Goal: Task Accomplishment & Management: Use online tool/utility

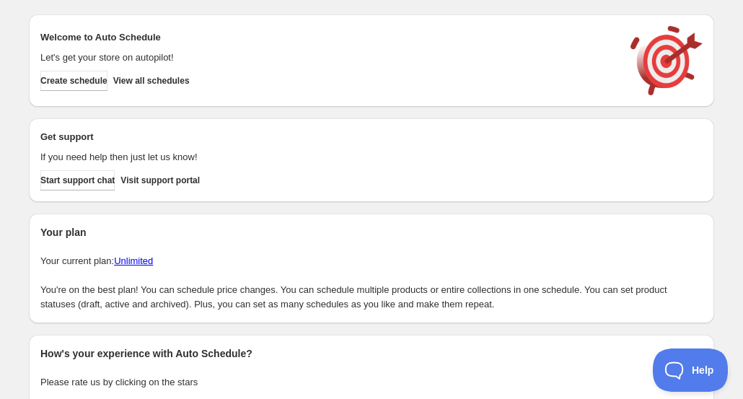
scroll to position [23, 0]
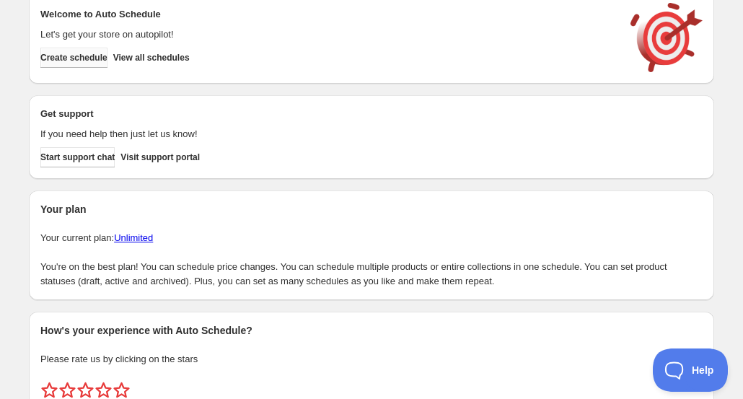
click at [80, 58] on span "Create schedule" at bounding box center [73, 58] width 67 height 12
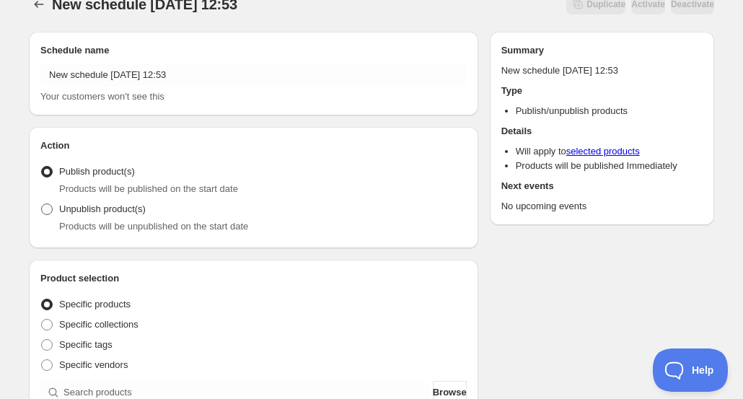
click at [97, 213] on span "Unpublish product(s)" at bounding box center [102, 208] width 87 height 11
click at [42, 204] on input "Unpublish product(s)" at bounding box center [41, 203] width 1 height 1
radio input "true"
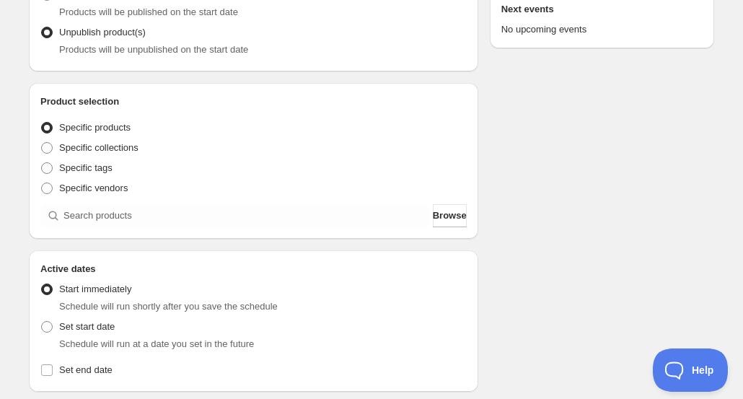
scroll to position [203, 0]
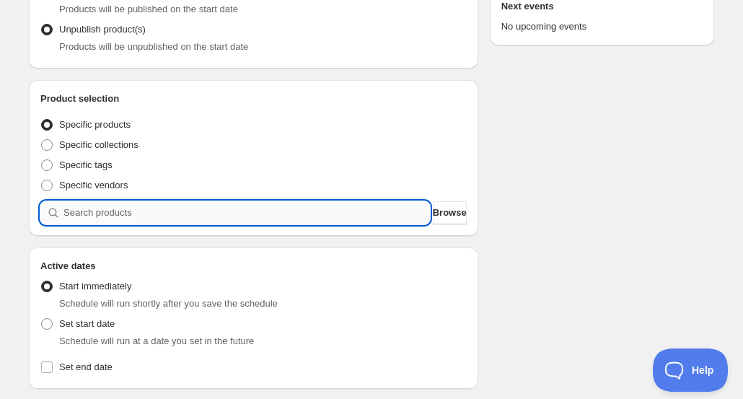
click at [134, 212] on input "search" at bounding box center [246, 212] width 366 height 23
type input "a"
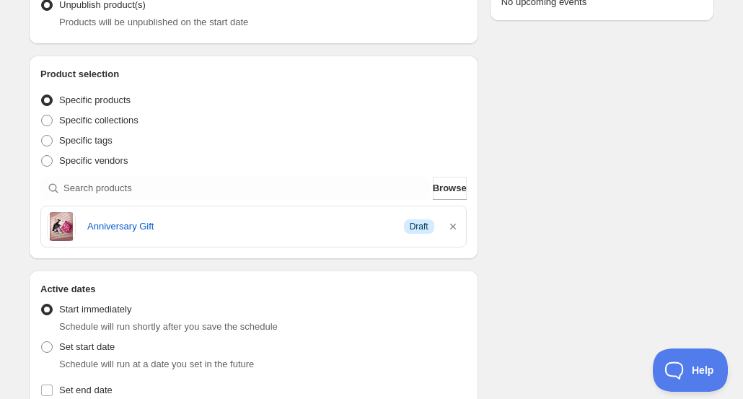
scroll to position [416, 0]
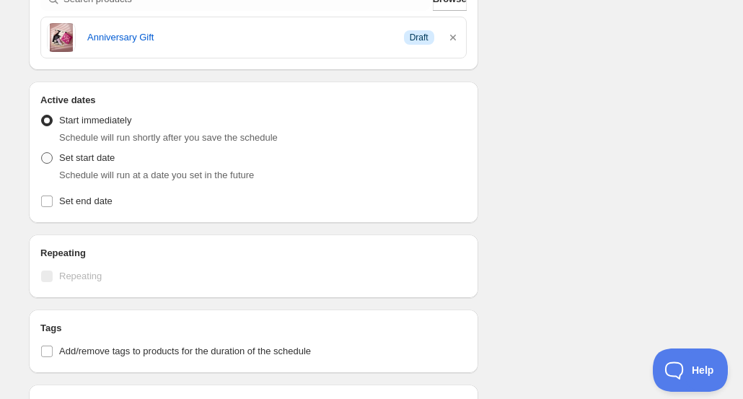
click at [94, 159] on span "Set start date" at bounding box center [87, 157] width 56 height 11
click at [42, 153] on input "Set start date" at bounding box center [41, 152] width 1 height 1
radio input "true"
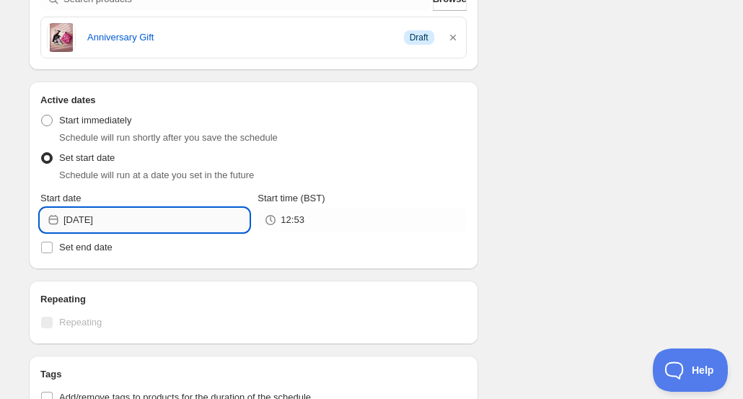
click at [199, 221] on input "[DATE]" at bounding box center [155, 219] width 185 height 23
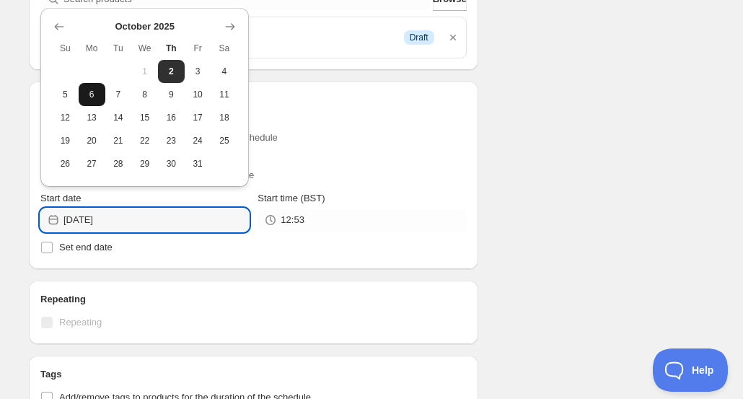
click at [89, 103] on button "6" at bounding box center [92, 94] width 27 height 23
type input "[DATE]"
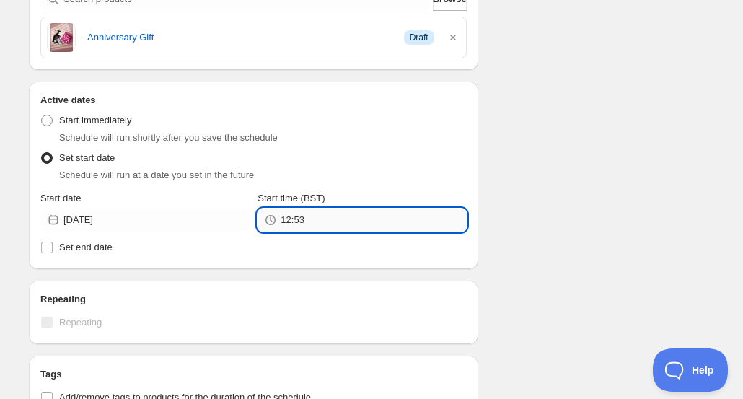
click at [307, 227] on input "12:53" at bounding box center [373, 219] width 185 height 23
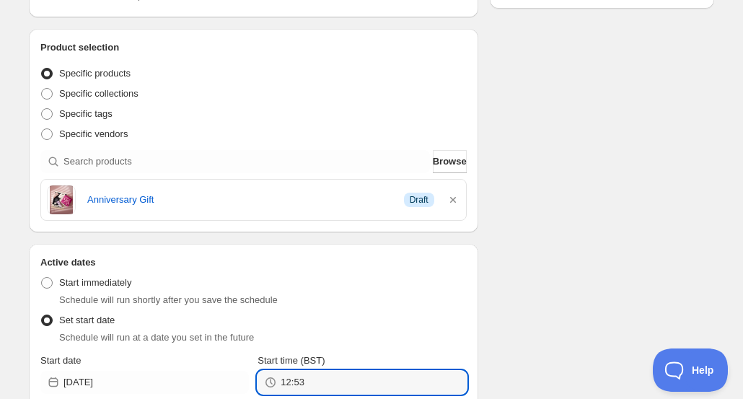
scroll to position [350, 0]
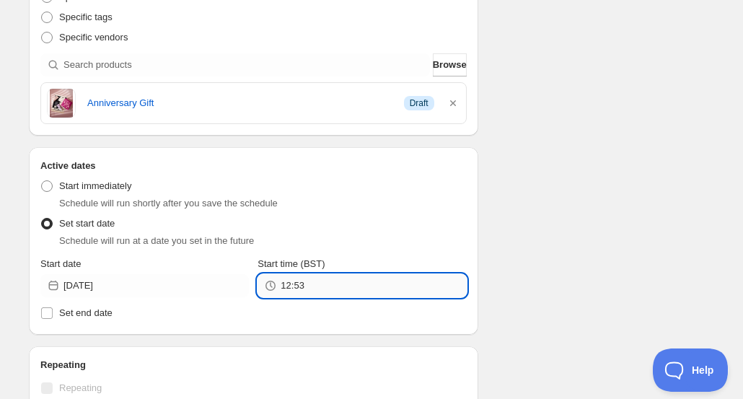
click at [335, 282] on input "12:53" at bounding box center [373, 285] width 185 height 23
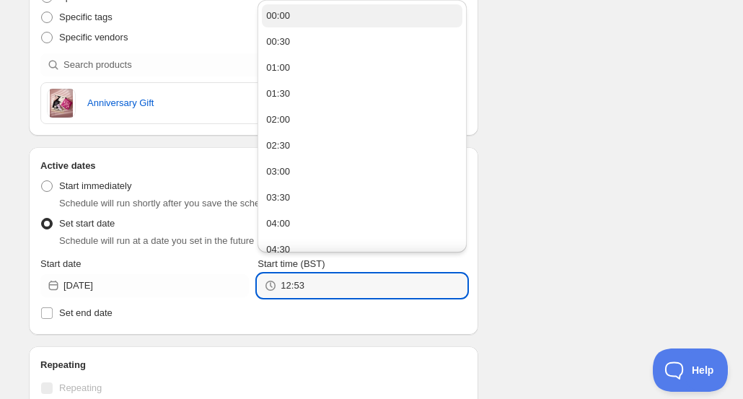
click at [345, 13] on button "00:00" at bounding box center [362, 15] width 200 height 23
type input "00:00"
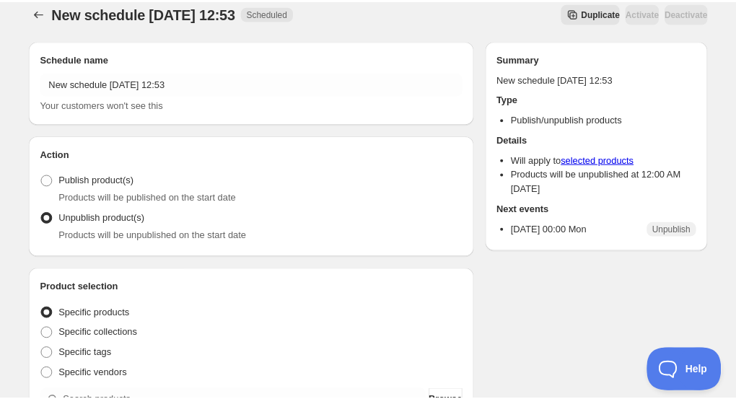
scroll to position [350, 0]
